Goal: Task Accomplishment & Management: Manage account settings

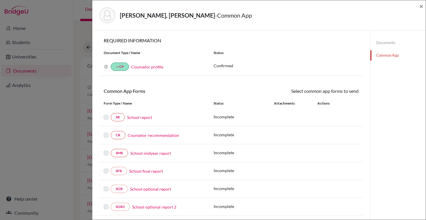
click at [20, 51] on div "Alpman, Kaan Alp - Common App × × REQUIRED INFORMATION Document Type / Name Sta…" at bounding box center [213, 110] width 426 height 220
click at [77, 50] on div "Alpman, Kaan Alp - Common App × × REQUIRED INFORMATION Document Type / Name Sta…" at bounding box center [213, 110] width 426 height 220
click at [419, 7] on div "Alpman, Kaan Alp - Common App ×" at bounding box center [259, 15] width 329 height 25
click at [420, 7] on span "×" at bounding box center [422, 6] width 4 height 9
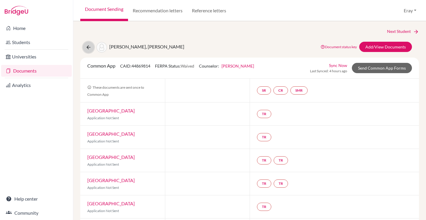
click at [92, 44] on button at bounding box center [88, 47] width 11 height 11
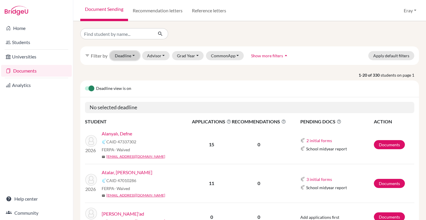
click at [129, 55] on button "Deadline - Select a date range Or double click for a single date selection Toda…" at bounding box center [125, 55] width 30 height 9
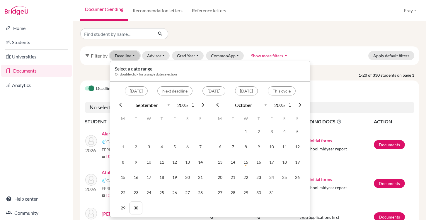
click at [130, 56] on button "Deadline - Select a date range Or double click for a single date selection Toda…" at bounding box center [125, 55] width 30 height 9
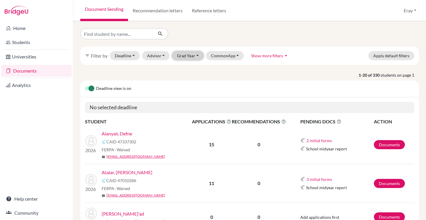
click at [172, 56] on button "Grad Year" at bounding box center [188, 55] width 32 height 9
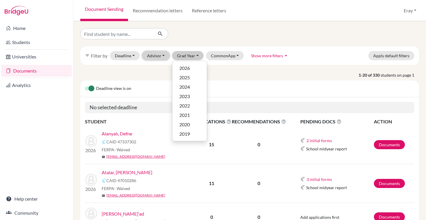
click at [153, 56] on button "Advisor" at bounding box center [156, 55] width 28 height 9
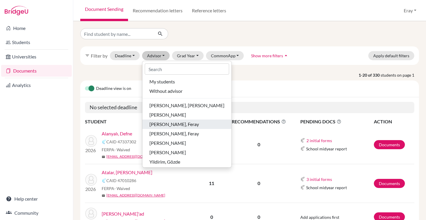
click at [180, 123] on span "Özdemir Gür, Feray" at bounding box center [175, 124] width 50 height 7
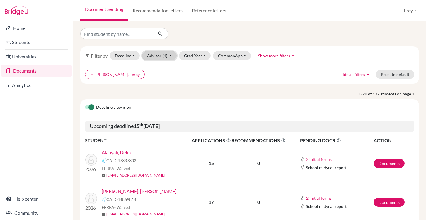
click at [162, 54] on button "Advisor (1)" at bounding box center [159, 55] width 35 height 9
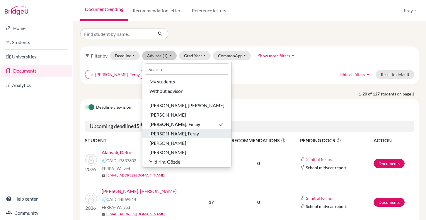
click at [184, 134] on span "Özdemir Gür, Feray" at bounding box center [175, 133] width 50 height 7
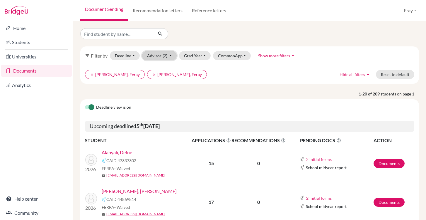
click at [170, 53] on button "Advisor (2)" at bounding box center [159, 55] width 35 height 9
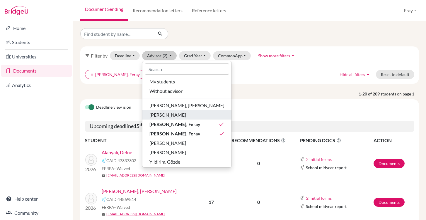
click at [190, 111] on div "Krugman, Mark" at bounding box center [187, 114] width 75 height 7
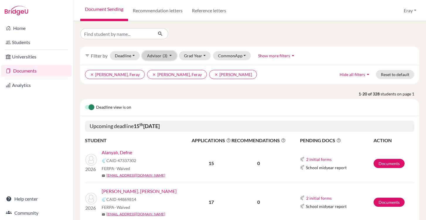
click at [166, 58] on span "(3)" at bounding box center [165, 55] width 5 height 5
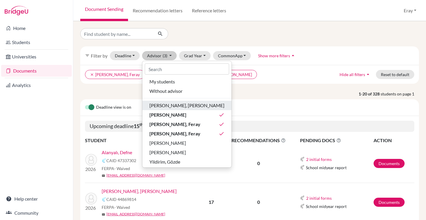
click at [184, 104] on div "Erdem, Ayşegül" at bounding box center [187, 105] width 75 height 7
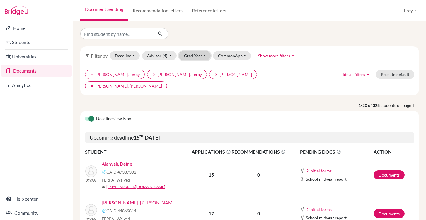
click at [180, 57] on button "Grad Year" at bounding box center [195, 55] width 32 height 9
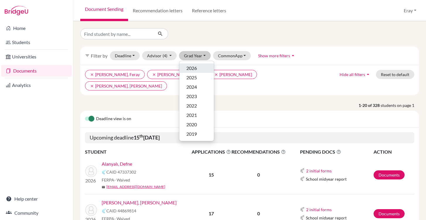
click at [200, 69] on div "2026" at bounding box center [197, 68] width 21 height 7
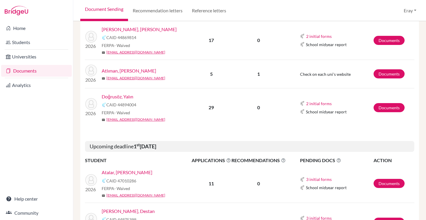
scroll to position [173, 0]
click at [314, 100] on button "2 initial forms" at bounding box center [319, 103] width 26 height 7
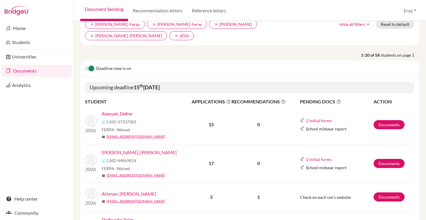
scroll to position [103, 0]
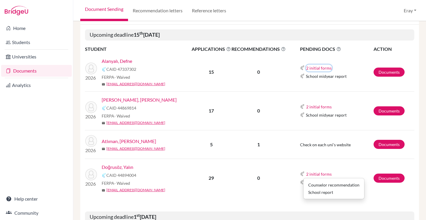
click at [310, 65] on button "2 initial forms" at bounding box center [319, 68] width 26 height 7
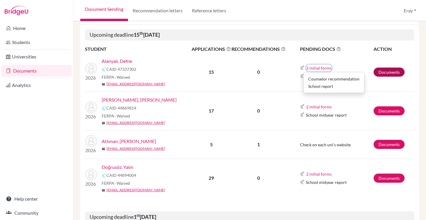
drag, startPoint x: 309, startPoint y: 58, endPoint x: 373, endPoint y: 57, distance: 64.0
click at [309, 65] on button "2 initial forms" at bounding box center [319, 68] width 26 height 7
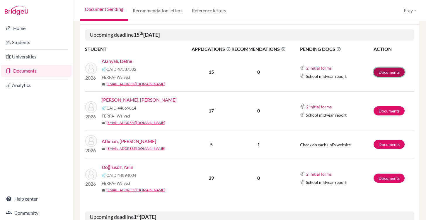
click at [376, 67] on link "Documents" at bounding box center [389, 71] width 31 height 9
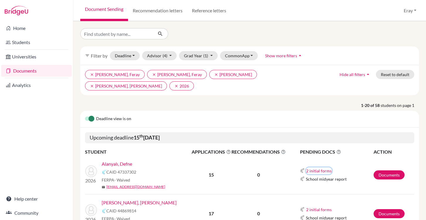
click at [328, 167] on button "2 initial forms" at bounding box center [319, 170] width 26 height 7
click at [339, 178] on div "Counselor recommendation" at bounding box center [334, 181] width 51 height 6
click at [362, 155] on td "2 initial forms Counselor recommendation School report School midyear report" at bounding box center [329, 174] width 87 height 39
click at [380, 170] on link "Documents" at bounding box center [389, 174] width 31 height 9
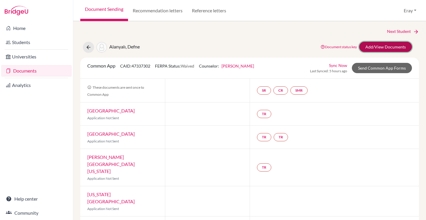
click at [382, 46] on link "Add/View Documents" at bounding box center [386, 47] width 53 height 10
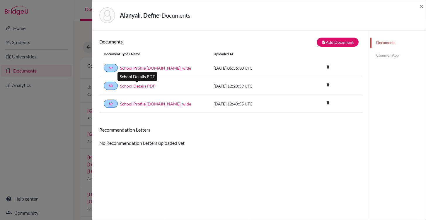
click at [139, 87] on link "School Details PDF" at bounding box center [137, 86] width 35 height 6
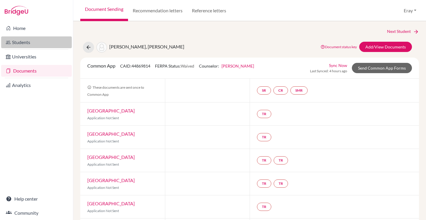
scroll to position [12, 0]
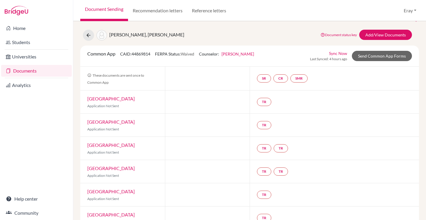
click at [48, 72] on link "Documents" at bounding box center [36, 71] width 71 height 12
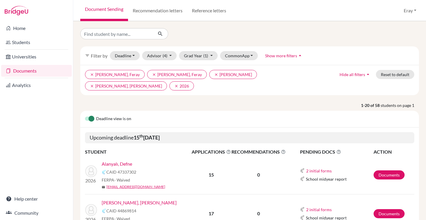
scroll to position [107, 0]
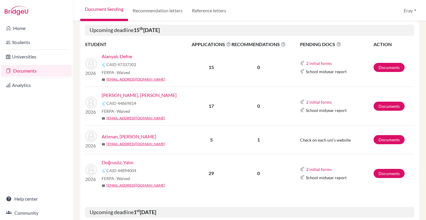
click at [114, 133] on link "Atlıman, Berk" at bounding box center [129, 136] width 55 height 7
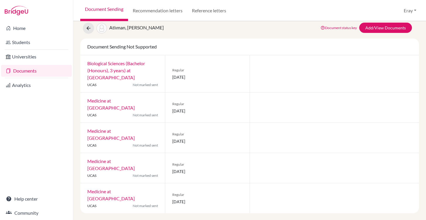
scroll to position [19, 0]
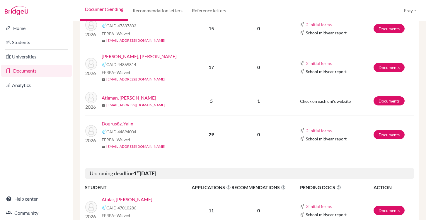
scroll to position [27, 0]
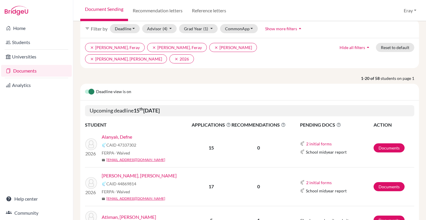
click at [118, 133] on link "Alanyalı, Defne" at bounding box center [117, 136] width 31 height 7
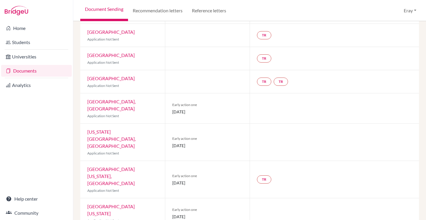
scroll to position [217, 0]
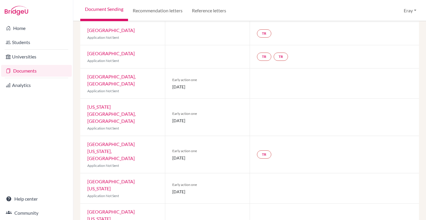
click at [148, 173] on div "[GEOGRAPHIC_DATA][US_STATE] Application Not Sent" at bounding box center [122, 188] width 85 height 30
click at [135, 178] on link "[GEOGRAPHIC_DATA][US_STATE]" at bounding box center [111, 184] width 48 height 13
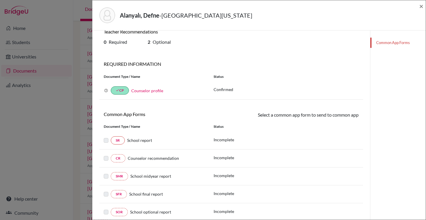
scroll to position [9, 0]
click at [121, 141] on link "SR" at bounding box center [118, 140] width 14 height 8
click at [118, 157] on link "CR" at bounding box center [118, 158] width 15 height 8
click at [149, 156] on span "Counselor recommendation" at bounding box center [153, 158] width 51 height 5
click at [70, 127] on div "Alanyalı, Defne - University of Texas at Austin × Teacher Recommendations 0 Req…" at bounding box center [213, 110] width 426 height 220
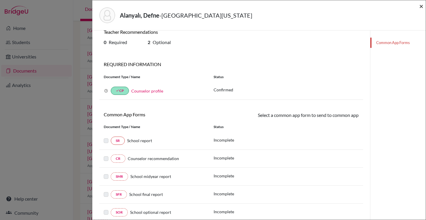
click at [421, 7] on span "×" at bounding box center [422, 6] width 4 height 9
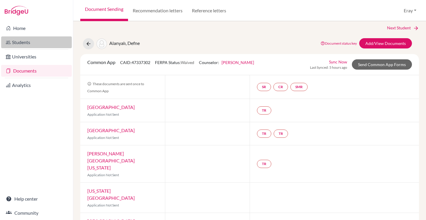
scroll to position [6, 0]
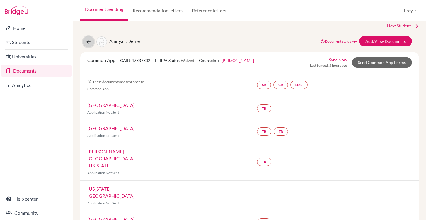
click at [93, 43] on button at bounding box center [88, 41] width 11 height 11
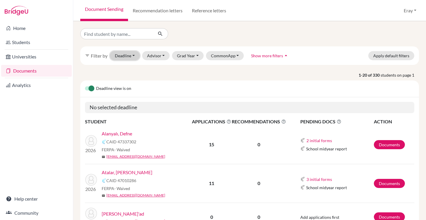
click at [127, 55] on button "Deadline - Select a date range Or double click for a single date selection Toda…" at bounding box center [125, 55] width 30 height 9
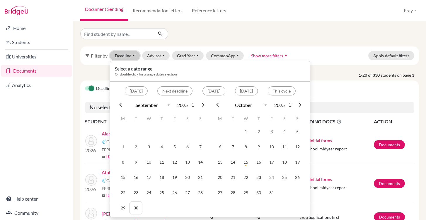
click at [130, 55] on button "Deadline - Select a date range Or double click for a single date selection Toda…" at bounding box center [125, 55] width 30 height 9
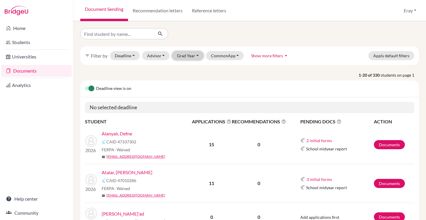
click at [187, 57] on button "Grad Year" at bounding box center [188, 55] width 32 height 9
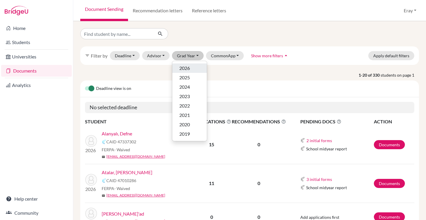
click at [188, 65] on span "2026" at bounding box center [185, 68] width 11 height 7
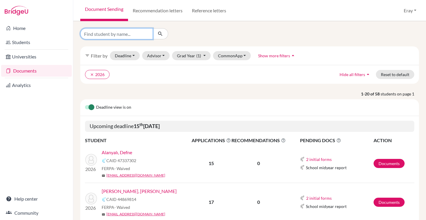
click at [126, 33] on input "Find student by name..." at bounding box center [116, 33] width 73 height 11
type input "mert"
click at [160, 31] on icon "submit" at bounding box center [161, 34] width 6 height 6
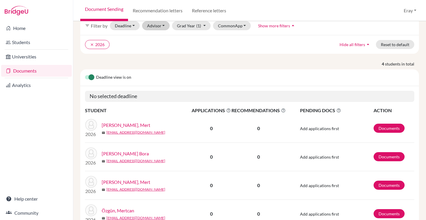
scroll to position [61, 0]
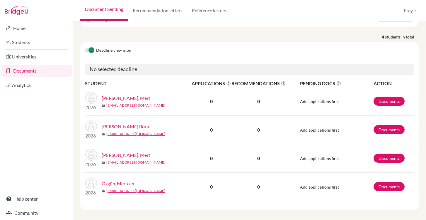
click at [131, 123] on link "[PERSON_NAME] Bora" at bounding box center [125, 126] width 47 height 7
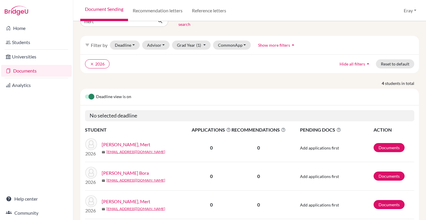
scroll to position [0, 0]
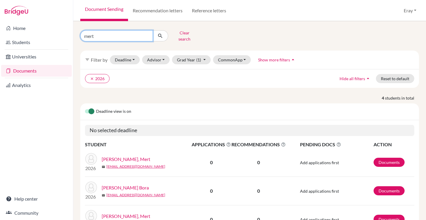
click at [119, 36] on input "mert" at bounding box center [116, 35] width 73 height 11
click at [160, 37] on button "submit" at bounding box center [161, 35] width 16 height 11
click at [115, 33] on input "Find student by name..." at bounding box center [116, 35] width 73 height 11
type input "kaan"
click at [159, 36] on icon "submit" at bounding box center [161, 36] width 6 height 6
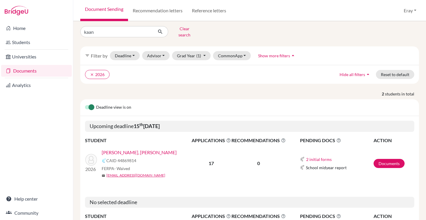
scroll to position [9, 0]
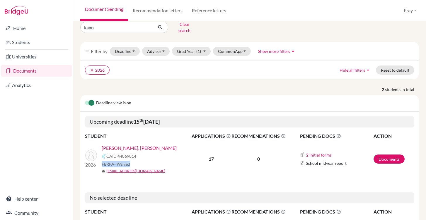
drag, startPoint x: 130, startPoint y: 160, endPoint x: 108, endPoint y: 159, distance: 22.6
click at [103, 161] on span "FERPA - Waived" at bounding box center [116, 164] width 28 height 6
drag, startPoint x: 137, startPoint y: 154, endPoint x: 117, endPoint y: 155, distance: 20.3
click at [104, 153] on div "CAID 44869814" at bounding box center [149, 156] width 94 height 7
drag, startPoint x: 131, startPoint y: 159, endPoint x: 103, endPoint y: 160, distance: 28.2
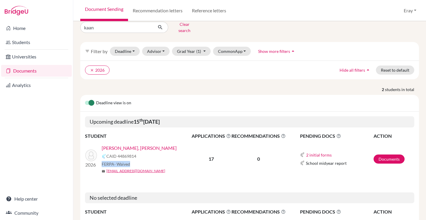
click at [103, 161] on div "FERPA - Waived" at bounding box center [149, 164] width 94 height 6
click at [131, 161] on div "FERPA - Waived" at bounding box center [149, 164] width 94 height 6
click at [390, 154] on link "Documents" at bounding box center [389, 158] width 31 height 9
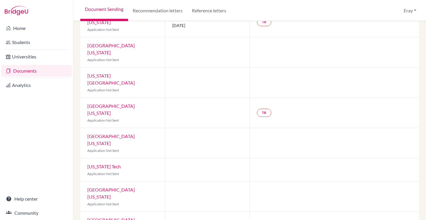
scroll to position [290, 0]
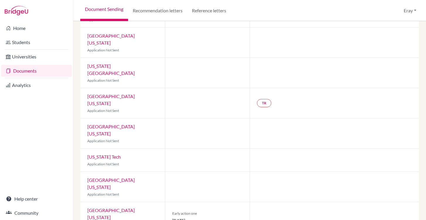
click at [131, 207] on link "[GEOGRAPHIC_DATA][US_STATE]" at bounding box center [111, 213] width 48 height 13
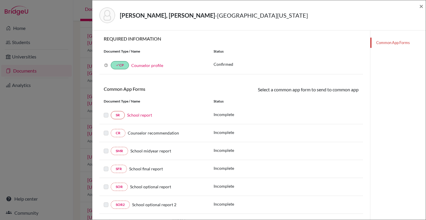
scroll to position [49, 0]
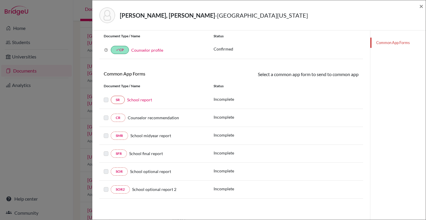
click at [168, 112] on div "CR Counselor recommendation Incomplete" at bounding box center [231, 118] width 264 height 18
drag, startPoint x: 165, startPoint y: 116, endPoint x: 160, endPoint y: 104, distance: 12.5
click at [165, 116] on span "Counselor recommendation" at bounding box center [153, 117] width 51 height 5
click at [145, 100] on link "School report" at bounding box center [139, 99] width 25 height 5
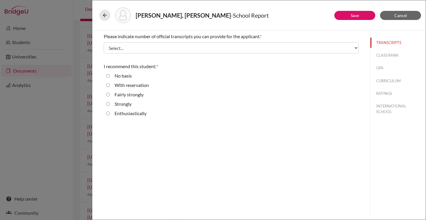
click at [131, 114] on label "Enthusiastically" at bounding box center [131, 113] width 32 height 7
click at [110, 114] on input "Enthusiastically" at bounding box center [108, 113] width 4 height 7
radio input "true"
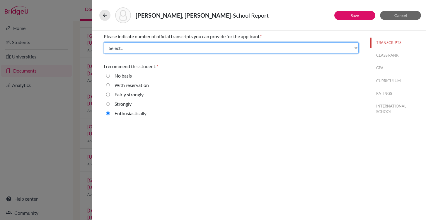
click at [182, 45] on select "Select... 1 2 3 4" at bounding box center [231, 47] width 255 height 11
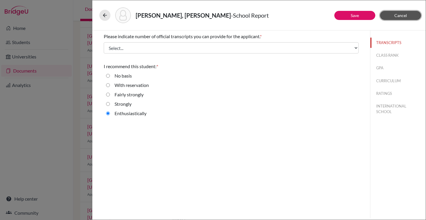
click at [402, 16] on span "Cancel" at bounding box center [401, 15] width 13 height 5
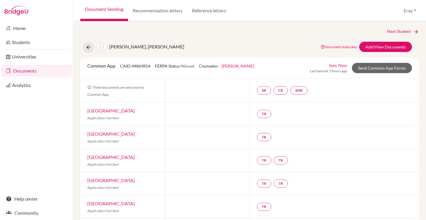
scroll to position [90, 0]
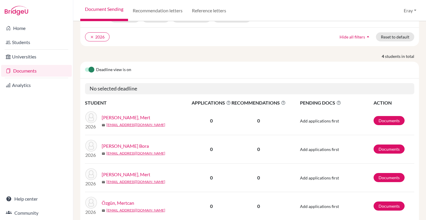
scroll to position [44, 0]
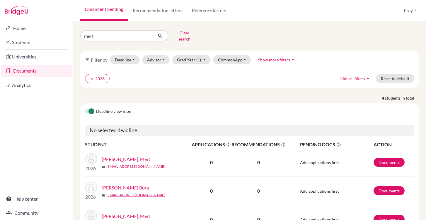
scroll to position [58, 0]
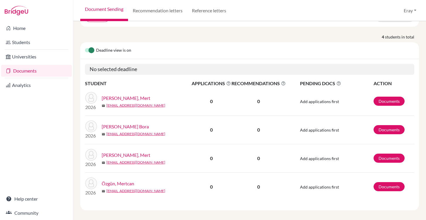
click at [133, 124] on link "[PERSON_NAME] Bora" at bounding box center [125, 126] width 47 height 7
click at [132, 123] on link "[PERSON_NAME] Bora" at bounding box center [125, 126] width 47 height 7
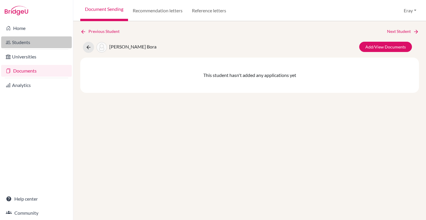
click at [32, 44] on link "Students" at bounding box center [36, 42] width 71 height 12
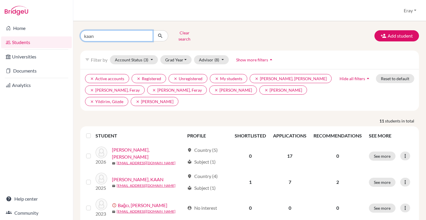
click at [129, 38] on input "kaan" at bounding box center [116, 35] width 73 height 11
type input "mert"
click button "submit" at bounding box center [161, 35] width 16 height 11
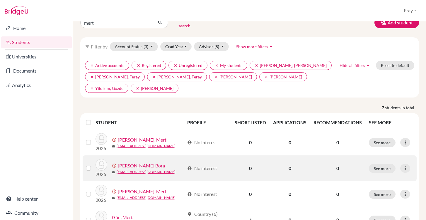
scroll to position [25, 0]
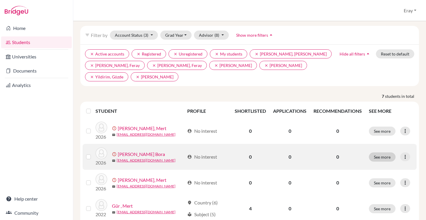
click at [390, 154] on div "See more Edit student Send Message Resend invite email" at bounding box center [391, 156] width 44 height 9
click at [390, 154] on button "See more" at bounding box center [382, 156] width 27 height 9
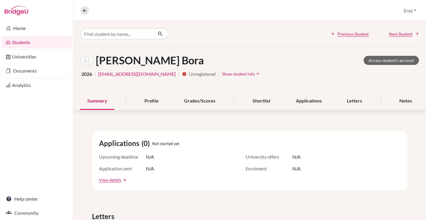
click at [402, 154] on div "Applications (0) Not started yet Upcoming deadline N/A University offers N/A Ap…" at bounding box center [250, 160] width 316 height 59
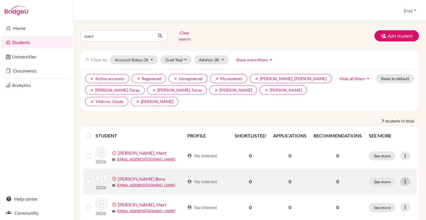
click at [403, 178] on icon at bounding box center [406, 181] width 6 height 6
click at [394, 208] on button "Resend invite email" at bounding box center [379, 212] width 53 height 9
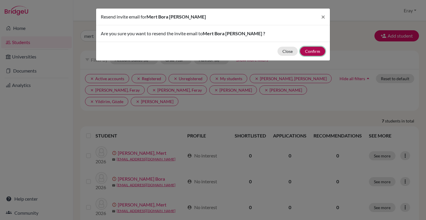
click at [320, 53] on button "Confirm" at bounding box center [312, 51] width 25 height 9
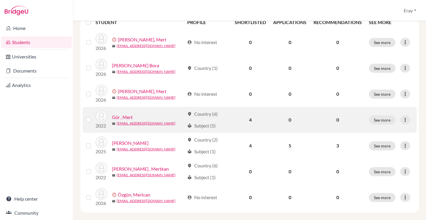
scroll to position [116, 0]
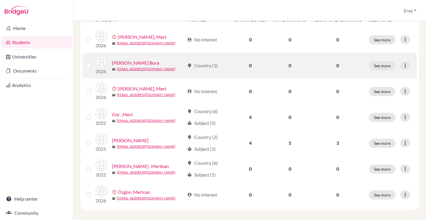
click at [144, 59] on link "[PERSON_NAME] Bora" at bounding box center [135, 62] width 47 height 7
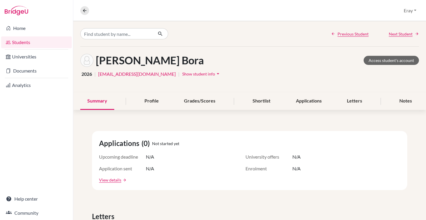
click at [56, 44] on link "Students" at bounding box center [36, 42] width 71 height 12
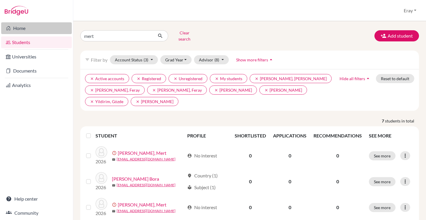
click at [51, 31] on link "Home" at bounding box center [36, 28] width 71 height 12
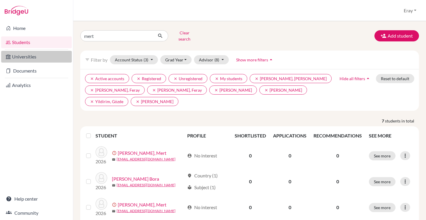
click at [45, 57] on link "Universities" at bounding box center [36, 57] width 71 height 12
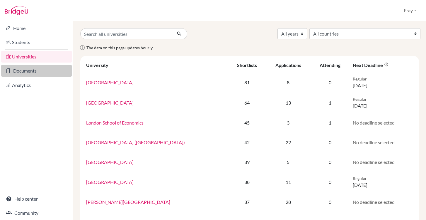
click at [45, 65] on link "Documents" at bounding box center [36, 71] width 71 height 12
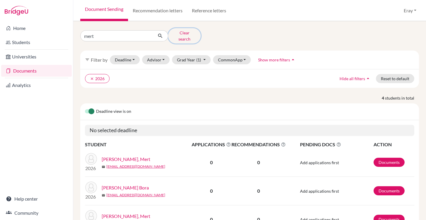
drag, startPoint x: 194, startPoint y: 33, endPoint x: 184, endPoint y: 43, distance: 13.5
click at [184, 43] on div "mert Clear search filter_list Filter by Deadline - Select a date range Or doubl…" at bounding box center [249, 149] width 339 height 243
click at [149, 35] on input "mert" at bounding box center [116, 35] width 73 height 11
click at [148, 34] on input "mert" at bounding box center [116, 35] width 73 height 11
click at [147, 34] on input "mert" at bounding box center [116, 35] width 73 height 11
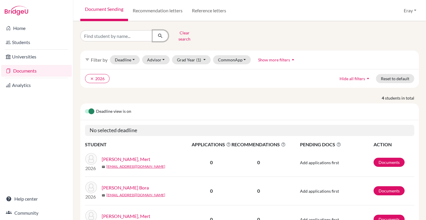
click at [159, 35] on icon "submit" at bounding box center [161, 36] width 6 height 6
click at [109, 33] on input "Find student by name..." at bounding box center [116, 35] width 73 height 11
type input "kaan"
click at [162, 35] on icon "submit" at bounding box center [161, 36] width 6 height 6
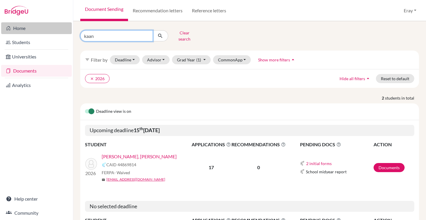
drag, startPoint x: 120, startPoint y: 36, endPoint x: 17, endPoint y: 32, distance: 102.7
click at [18, 32] on div "Home Students Universities Documents Analytics Help center Community Document S…" at bounding box center [213, 110] width 426 height 220
type input "mert"
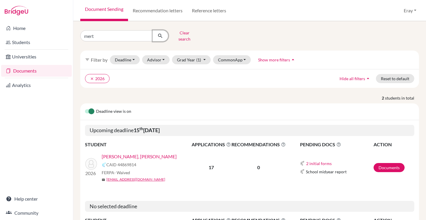
click at [159, 37] on button "submit" at bounding box center [161, 35] width 16 height 11
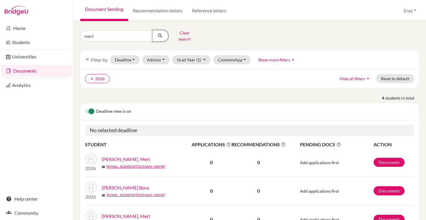
click at [159, 37] on button "submit" at bounding box center [161, 35] width 16 height 11
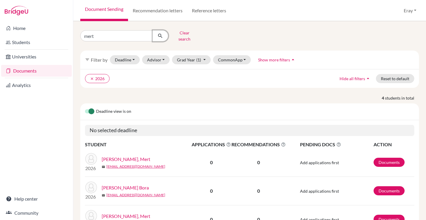
click at [159, 37] on button "submit" at bounding box center [161, 35] width 16 height 11
click at [418, 4] on div "Document Sending Recommendation letters Reference letters Eray Profile School S…" at bounding box center [249, 10] width 353 height 21
click at [414, 7] on button "Eray" at bounding box center [411, 10] width 18 height 11
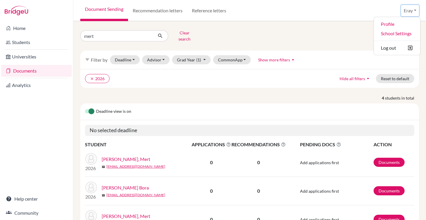
click at [412, 8] on button "Eray" at bounding box center [411, 10] width 18 height 11
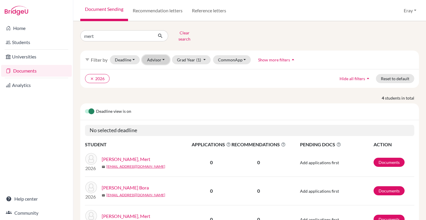
click at [161, 57] on button "Advisor" at bounding box center [156, 59] width 28 height 9
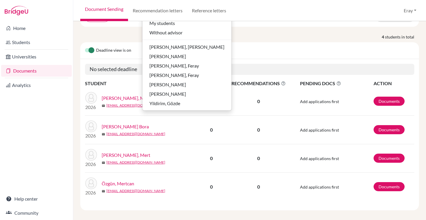
scroll to position [61, 0]
click at [256, 42] on div "Deadline view is on" at bounding box center [249, 50] width 339 height 17
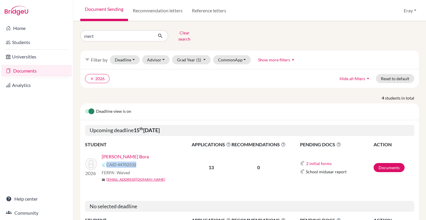
drag, startPoint x: 130, startPoint y: 163, endPoint x: 107, endPoint y: 160, distance: 23.1
click at [107, 161] on div "CAID 44702532" at bounding box center [149, 164] width 94 height 7
click at [140, 165] on div "[PERSON_NAME] Bora CAID 44702532 FERPA - Waived mail [EMAIL_ADDRESS][DOMAIN_NAM…" at bounding box center [149, 167] width 94 height 29
drag, startPoint x: 133, startPoint y: 167, endPoint x: 109, endPoint y: 160, distance: 25.0
click at [109, 160] on div "Duman, Mert Bora CAID 44702532 FERPA - Waived mail 219093@blisankara.org" at bounding box center [149, 167] width 94 height 29
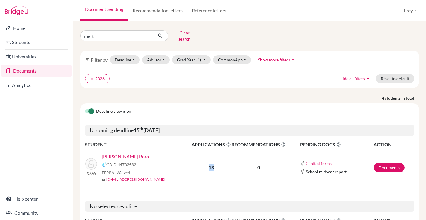
drag, startPoint x: 203, startPoint y: 163, endPoint x: 236, endPoint y: 171, distance: 34.0
click at [223, 170] on td "13" at bounding box center [212, 167] width 40 height 38
click at [390, 163] on link "Documents" at bounding box center [389, 167] width 31 height 9
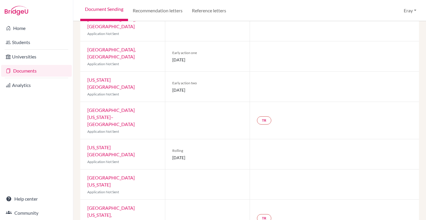
scroll to position [48, 0]
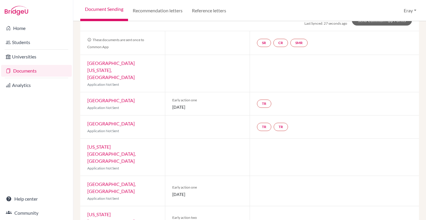
click at [133, 97] on link "[GEOGRAPHIC_DATA]" at bounding box center [111, 100] width 48 height 6
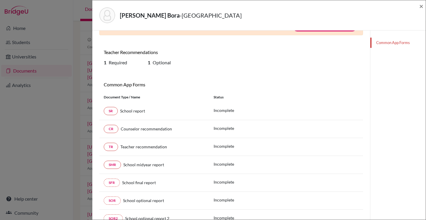
scroll to position [70, 0]
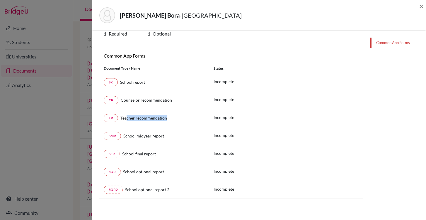
drag, startPoint x: 127, startPoint y: 118, endPoint x: 177, endPoint y: 118, distance: 50.2
click at [177, 118] on div "Teacher recommendation" at bounding box center [161, 118] width 87 height 6
click at [169, 117] on div "Teacher recommendation" at bounding box center [161, 118] width 87 height 6
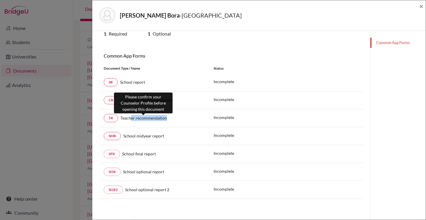
drag, startPoint x: 166, startPoint y: 117, endPoint x: 131, endPoint y: 115, distance: 35.2
click at [131, 115] on span "Teacher recommendation" at bounding box center [144, 117] width 47 height 5
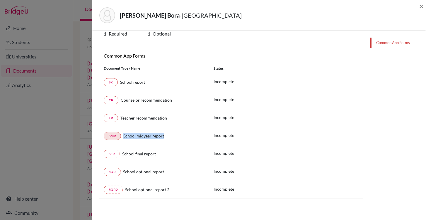
drag, startPoint x: 164, startPoint y: 134, endPoint x: 119, endPoint y: 134, distance: 44.6
click at [119, 134] on div "SMR School midyear report" at bounding box center [154, 136] width 101 height 8
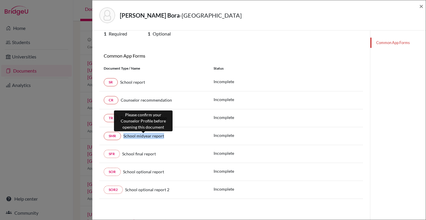
click at [146, 135] on span "School midyear report" at bounding box center [143, 135] width 41 height 5
drag, startPoint x: 148, startPoint y: 134, endPoint x: 128, endPoint y: 138, distance: 19.4
click at [127, 138] on span "School midyear report" at bounding box center [143, 135] width 41 height 5
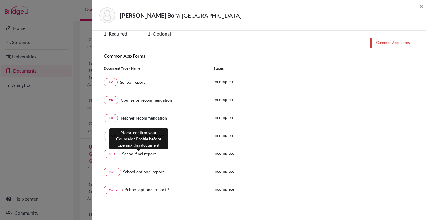
click at [149, 152] on span "School final report" at bounding box center [139, 153] width 34 height 5
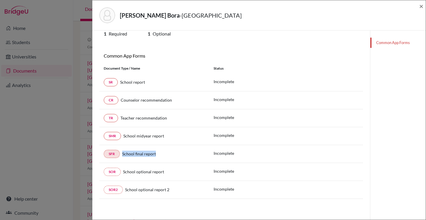
drag, startPoint x: 160, startPoint y: 156, endPoint x: 118, endPoint y: 156, distance: 42.5
click at [118, 156] on div "SFR School final report" at bounding box center [154, 154] width 101 height 8
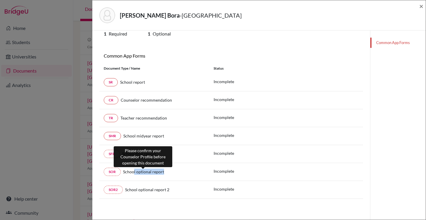
drag, startPoint x: 163, startPoint y: 170, endPoint x: 133, endPoint y: 173, distance: 29.8
click at [133, 173] on span "School optional report" at bounding box center [143, 171] width 41 height 5
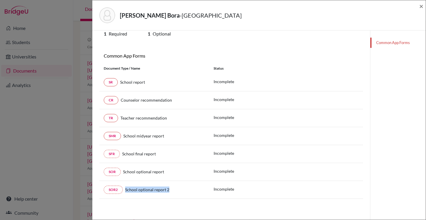
drag, startPoint x: 139, startPoint y: 184, endPoint x: 128, endPoint y: 183, distance: 10.3
click at [128, 183] on div "SOR2 School optional report 2 Incomplete" at bounding box center [231, 190] width 264 height 18
click at [172, 167] on div "SOR School optional report Incomplete" at bounding box center [231, 172] width 264 height 18
click at [421, 6] on span "×" at bounding box center [422, 6] width 4 height 9
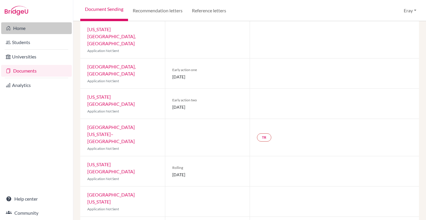
scroll to position [219, 0]
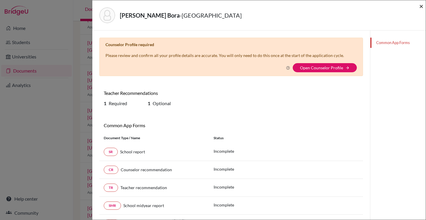
click at [424, 6] on span "×" at bounding box center [422, 6] width 4 height 9
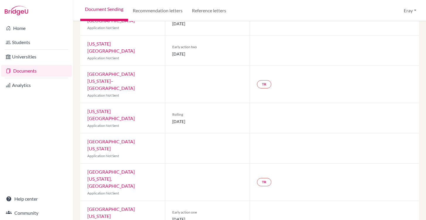
scroll to position [219, 0]
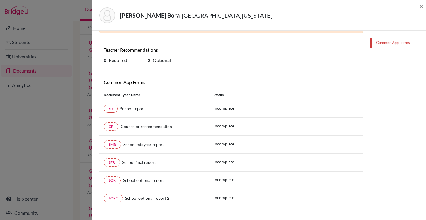
scroll to position [52, 0]
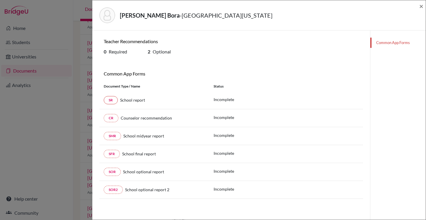
click at [74, 154] on div "Duman, Mert Bora - University of Texas at Austin × Counselor Profile required P…" at bounding box center [213, 110] width 426 height 220
drag, startPoint x: 420, startPoint y: 7, endPoint x: 360, endPoint y: 26, distance: 63.3
click at [420, 6] on span "×" at bounding box center [422, 6] width 4 height 9
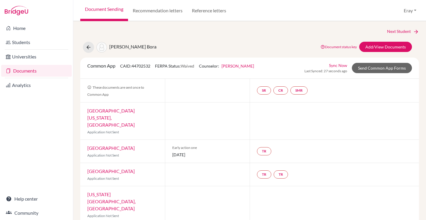
click at [40, 70] on link "Documents" at bounding box center [36, 71] width 71 height 12
